Goal: Task Accomplishment & Management: Use online tool/utility

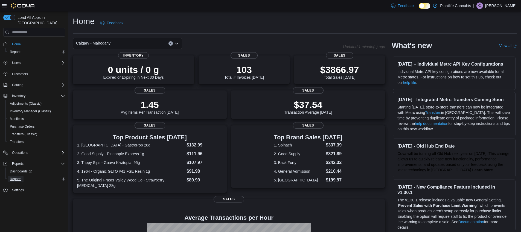
click at [18, 177] on span "Reports" at bounding box center [15, 179] width 11 height 4
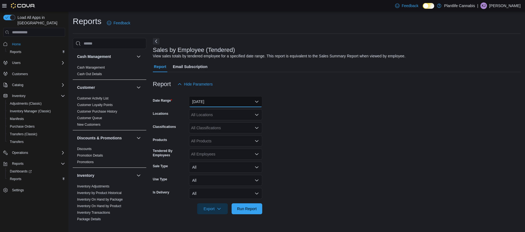
click at [224, 102] on button "[DATE]" at bounding box center [225, 101] width 73 height 11
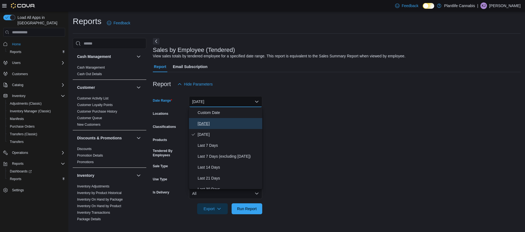
click at [225, 122] on span "[DATE]" at bounding box center [229, 123] width 62 height 7
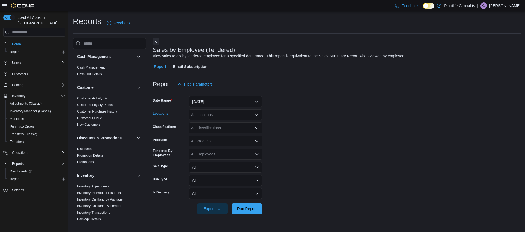
click at [225, 115] on div "All Locations" at bounding box center [225, 114] width 73 height 11
type input "***"
click at [229, 125] on span "Calgary - Mahogany" at bounding box center [220, 123] width 34 height 5
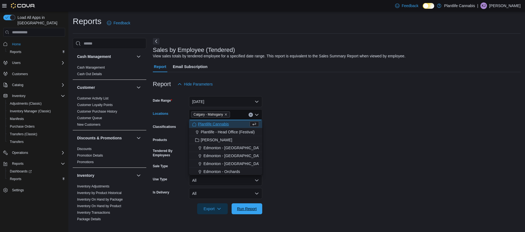
click at [242, 209] on span "Run Report" at bounding box center [247, 208] width 20 height 5
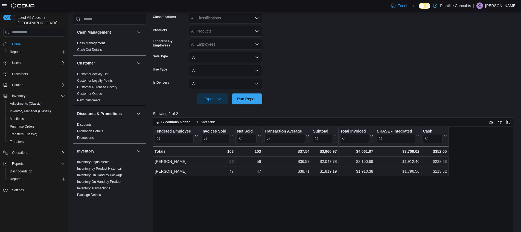
scroll to position [112, 0]
